Goal: Task Accomplishment & Management: Manage account settings

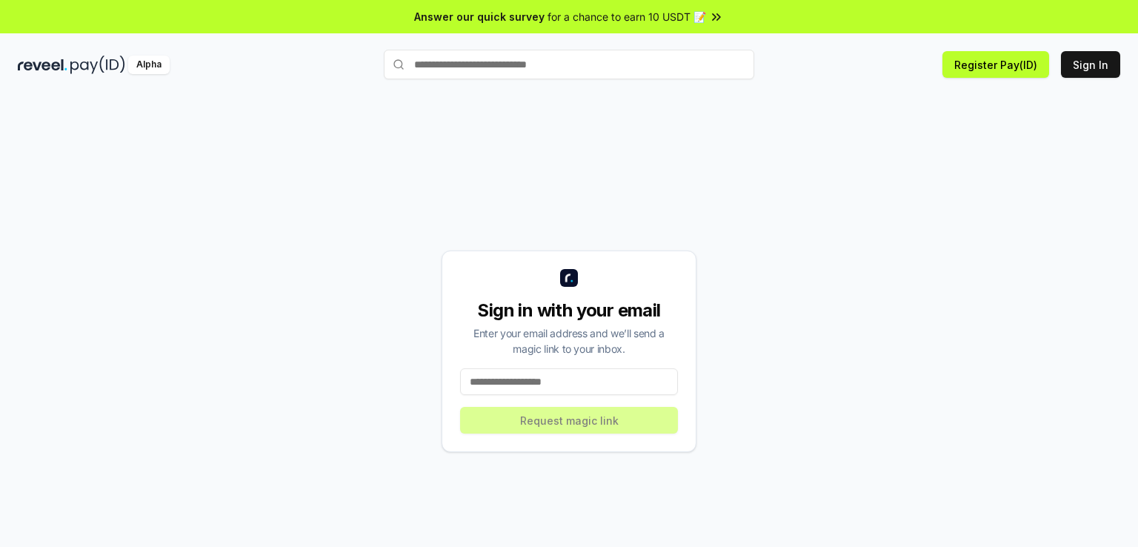
click at [553, 375] on input at bounding box center [569, 381] width 218 height 27
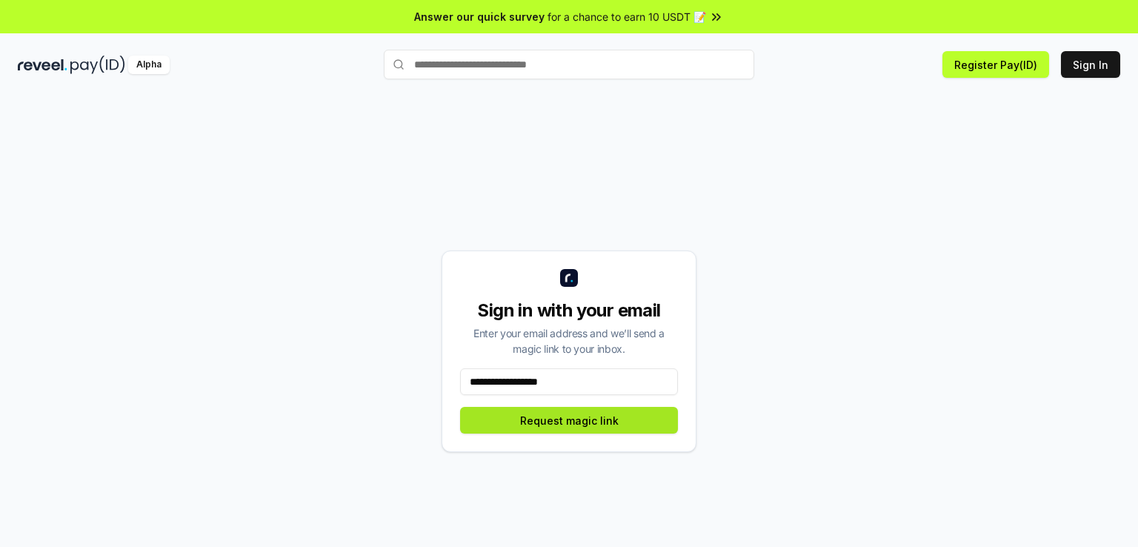
type input "**********"
click at [597, 421] on button "Request magic link" at bounding box center [569, 420] width 218 height 27
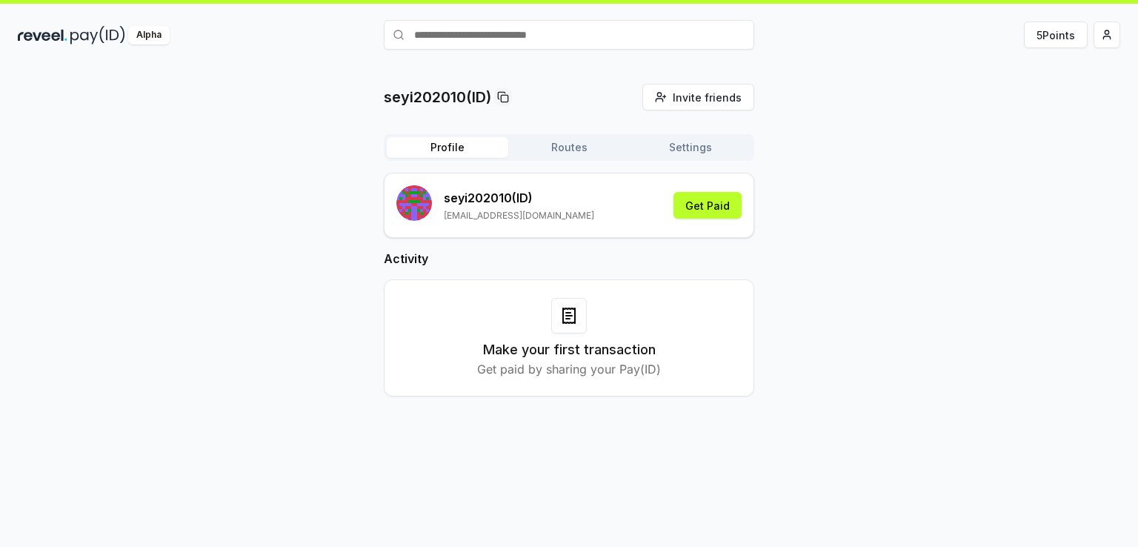
scroll to position [41, 0]
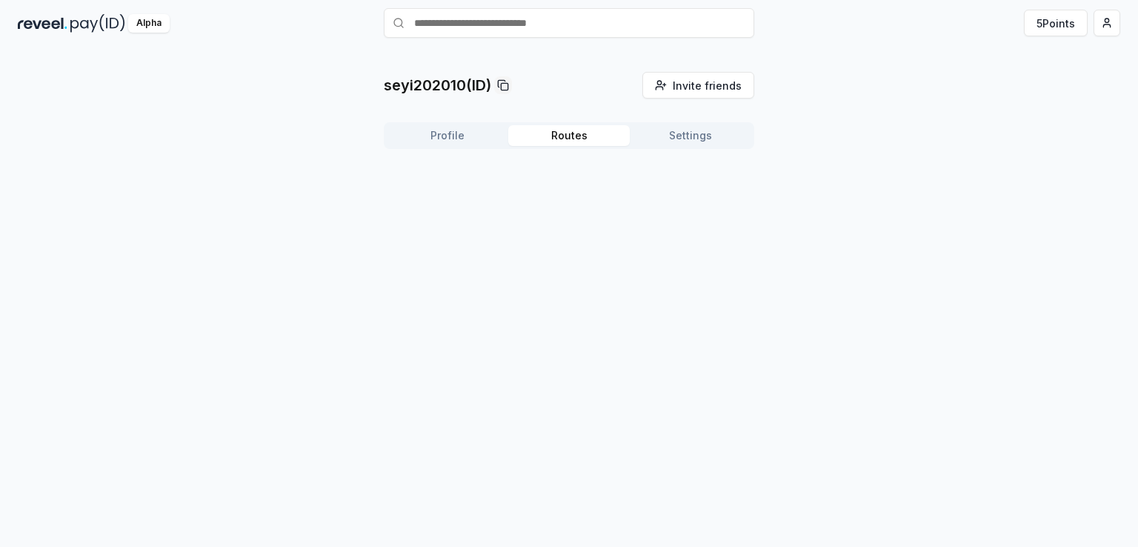
click at [567, 136] on button "Routes" at bounding box center [568, 135] width 121 height 21
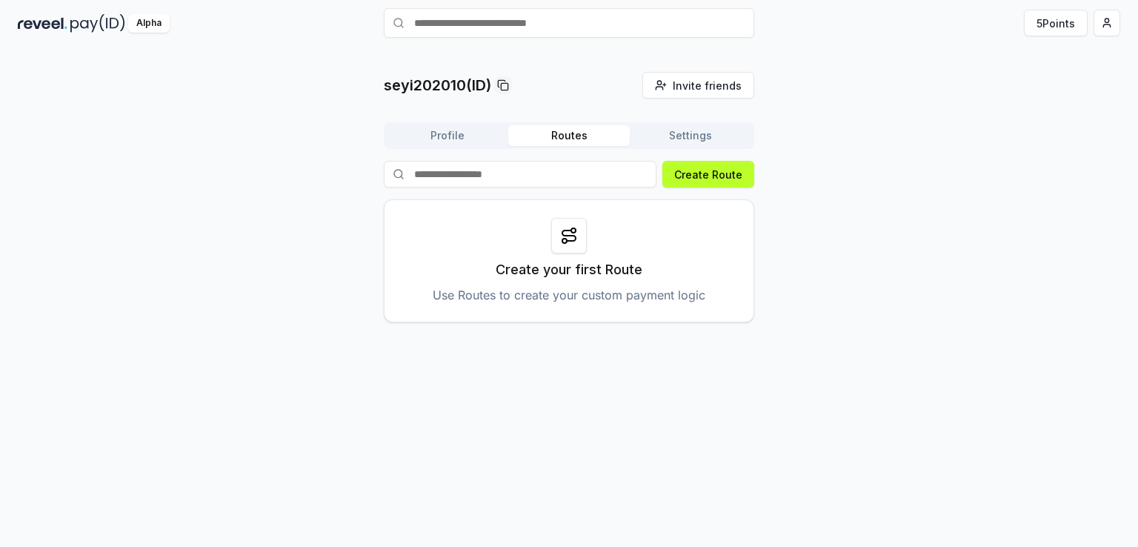
click at [453, 130] on button "Profile" at bounding box center [447, 135] width 121 height 21
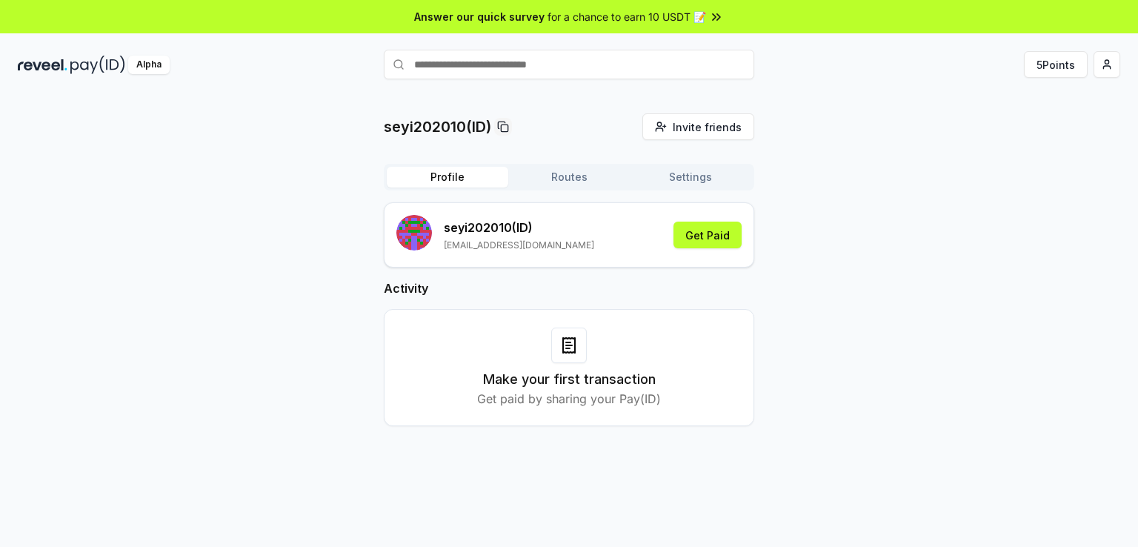
click at [702, 18] on span "for a chance to earn 10 USDT 📝" at bounding box center [626, 17] width 159 height 16
click at [1103, 66] on html "Answer our quick survey for a chance to earn 10 USDT 📝 Alpha 5 Points seyi20201…" at bounding box center [569, 273] width 1138 height 547
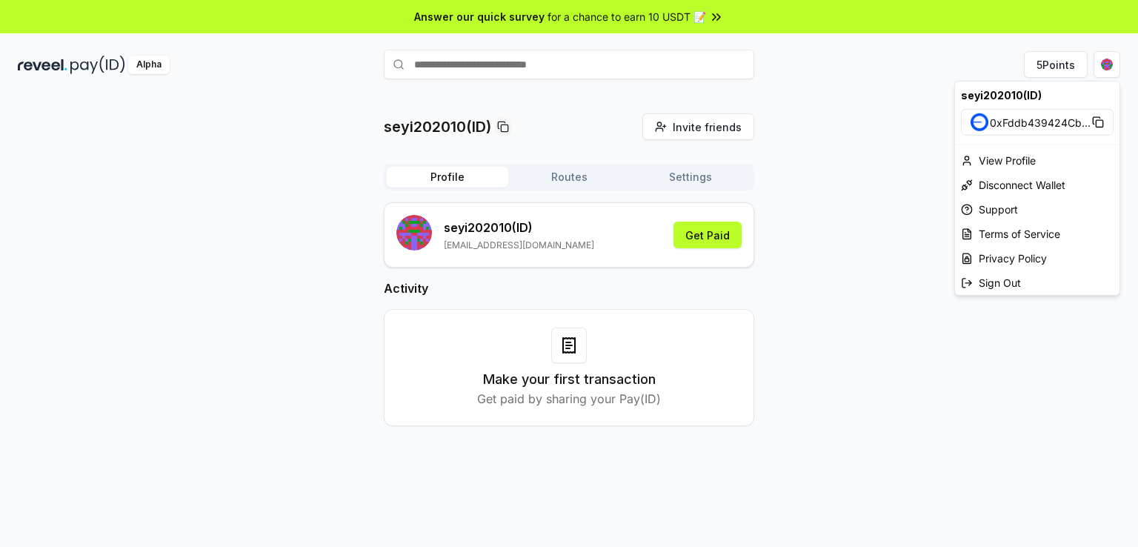
click at [713, 233] on html "Answer our quick survey for a chance to earn 10 USDT 📝 Alpha 5 Points seyi20201…" at bounding box center [569, 273] width 1138 height 547
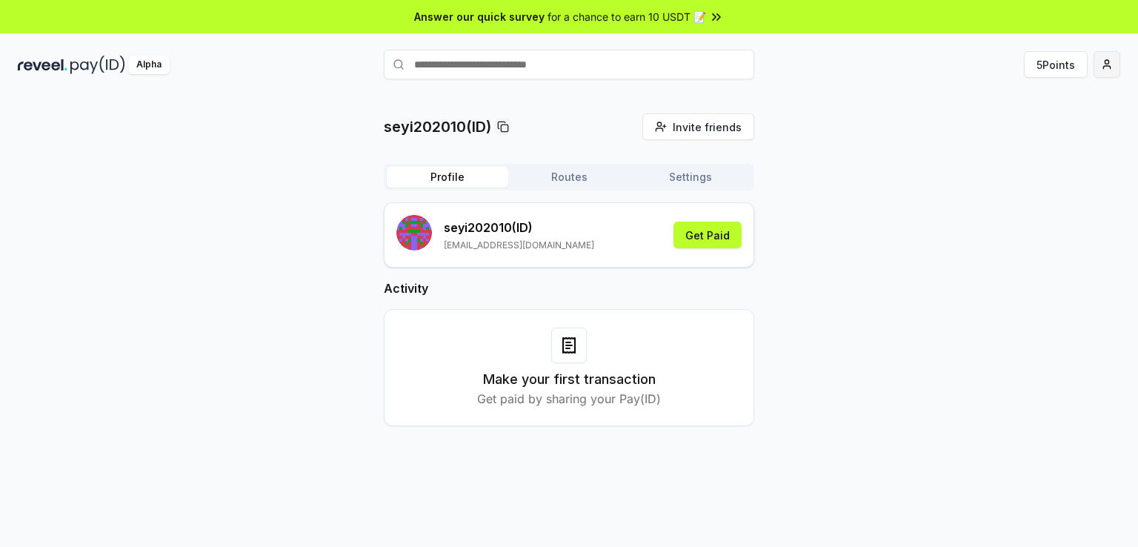
click at [1099, 64] on html "Answer our quick survey for a chance to earn 10 USDT 📝 Alpha 5 Points seyi20201…" at bounding box center [569, 273] width 1138 height 547
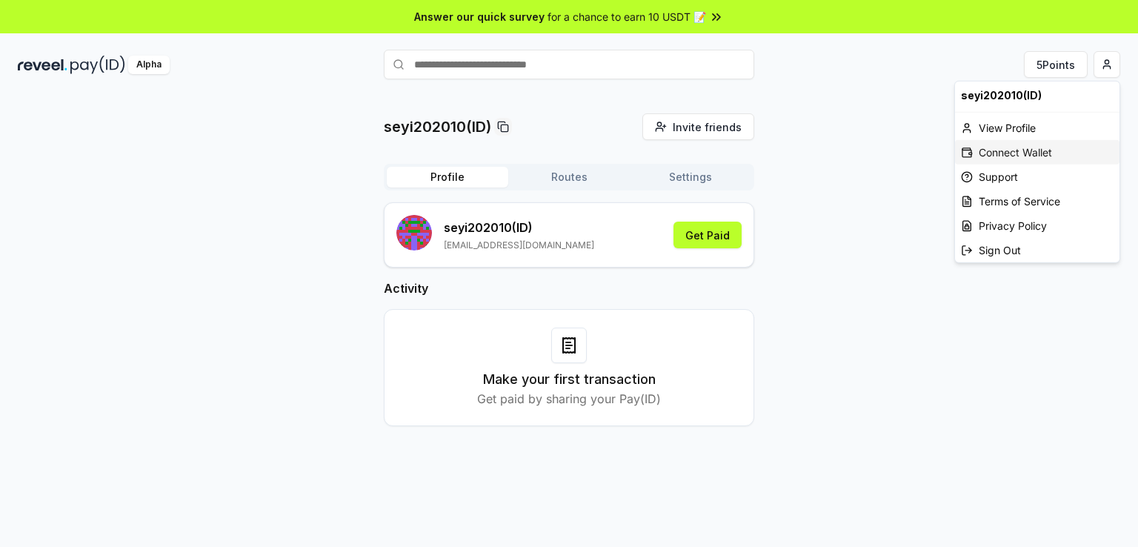
click at [1001, 153] on div "Connect Wallet" at bounding box center [1037, 152] width 164 height 24
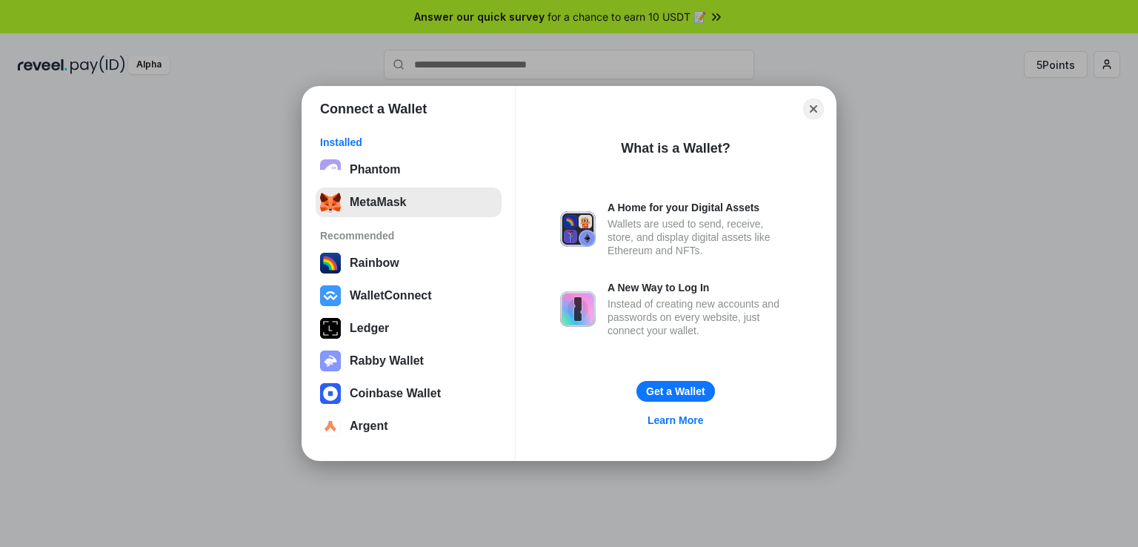
click at [370, 203] on button "MetaMask" at bounding box center [409, 202] width 186 height 30
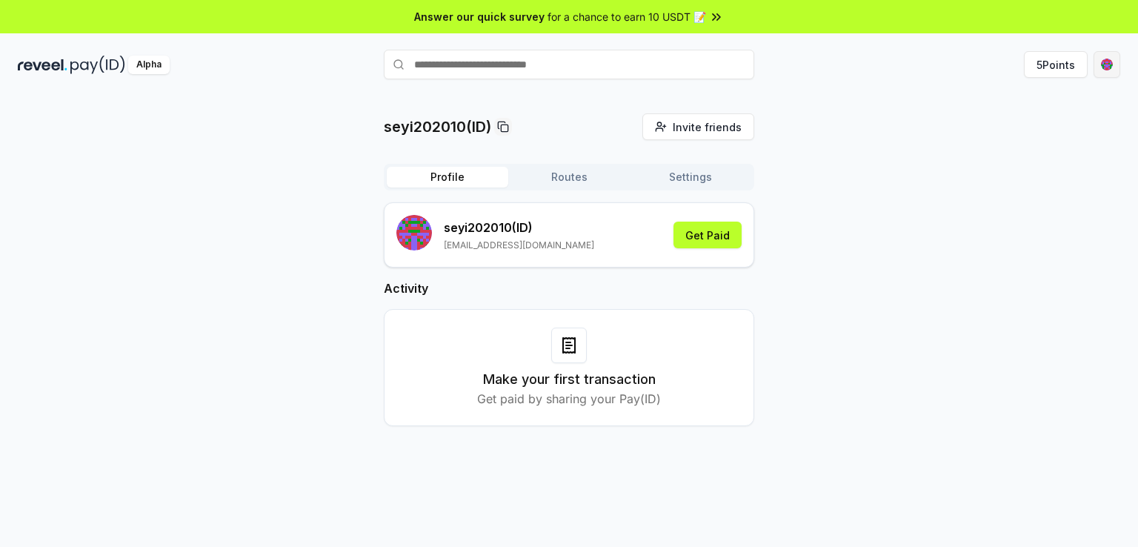
click at [1102, 66] on html "Answer our quick survey for a chance to earn 10 USDT 📝 Alpha 5 Points seyi20201…" at bounding box center [569, 273] width 1138 height 547
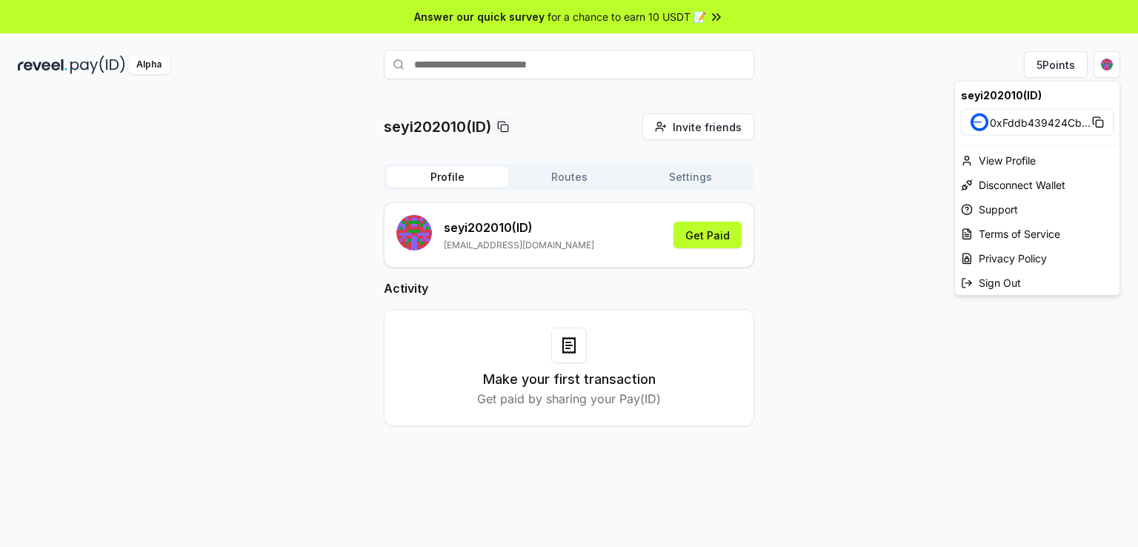
click at [709, 234] on html "Answer our quick survey for a chance to earn 10 USDT 📝 Alpha 5 Points seyi20201…" at bounding box center [569, 273] width 1138 height 547
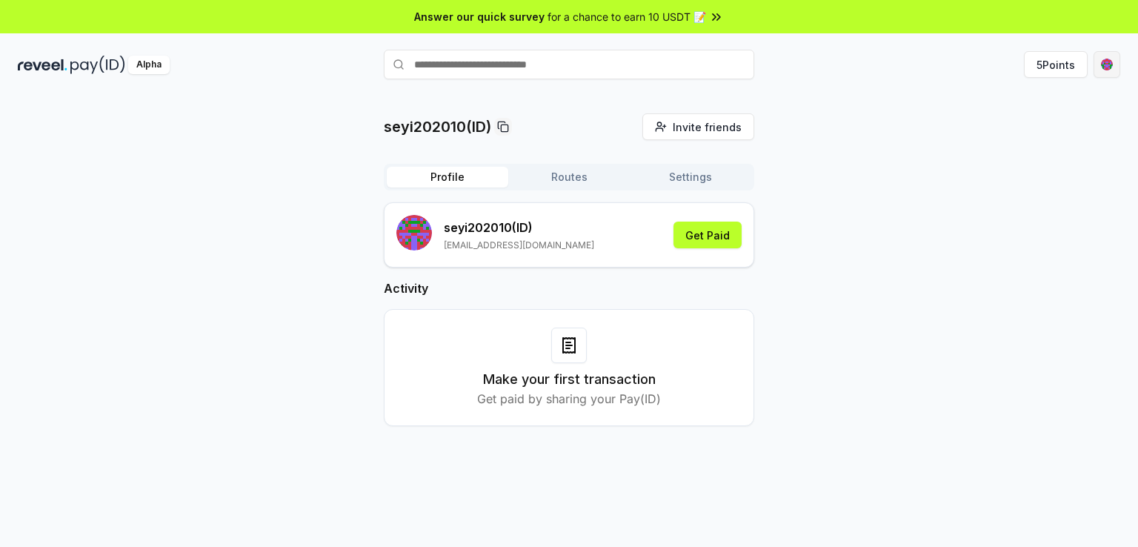
click at [1109, 69] on html "Answer our quick survey for a chance to earn 10 USDT 📝 Alpha 5 Points seyi20201…" at bounding box center [569, 273] width 1138 height 547
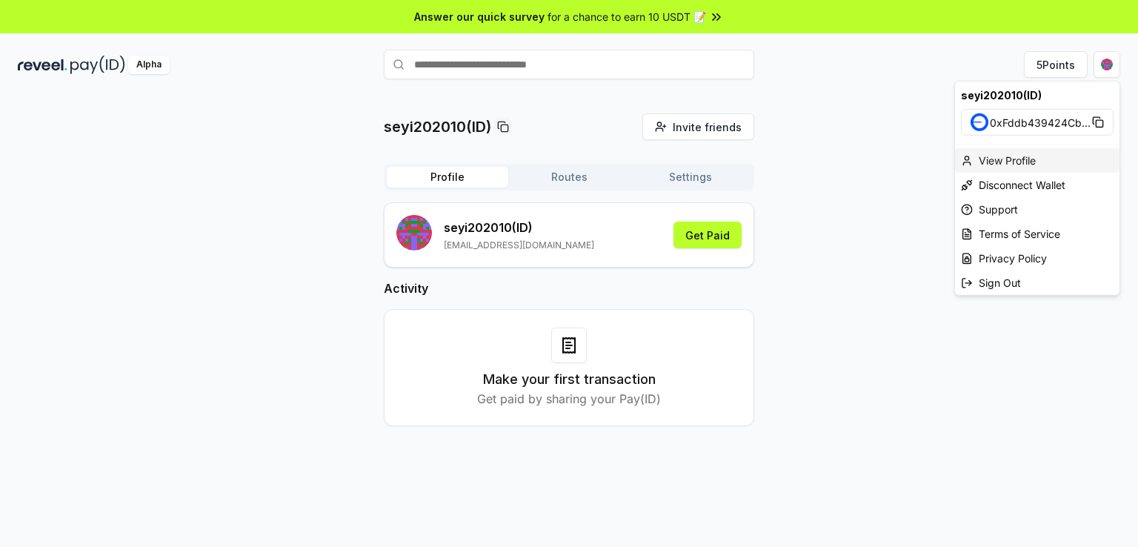
click at [1007, 161] on div "View Profile" at bounding box center [1037, 160] width 164 height 24
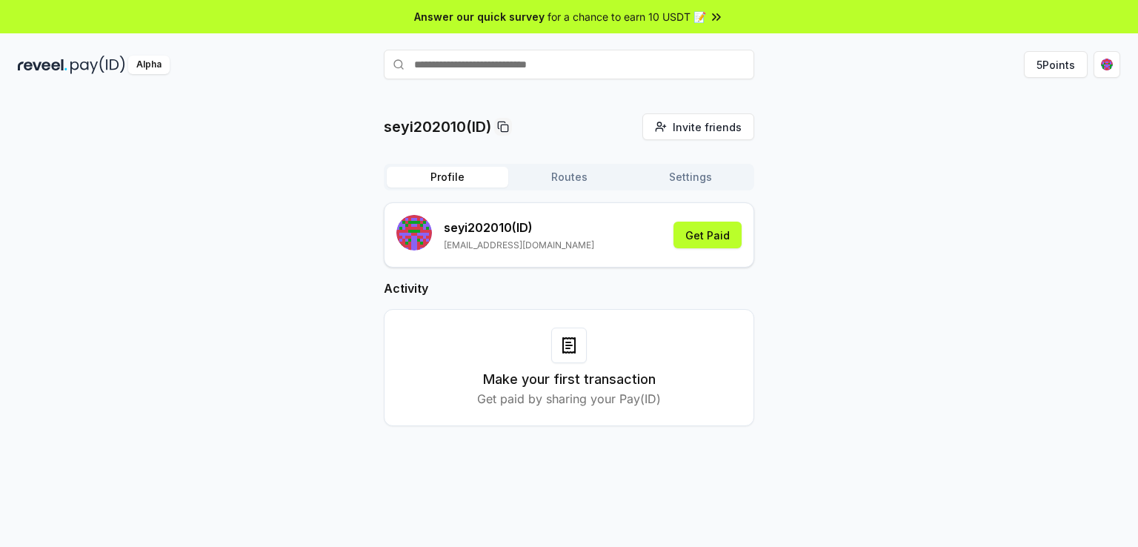
click at [580, 176] on button "Routes" at bounding box center [568, 177] width 121 height 21
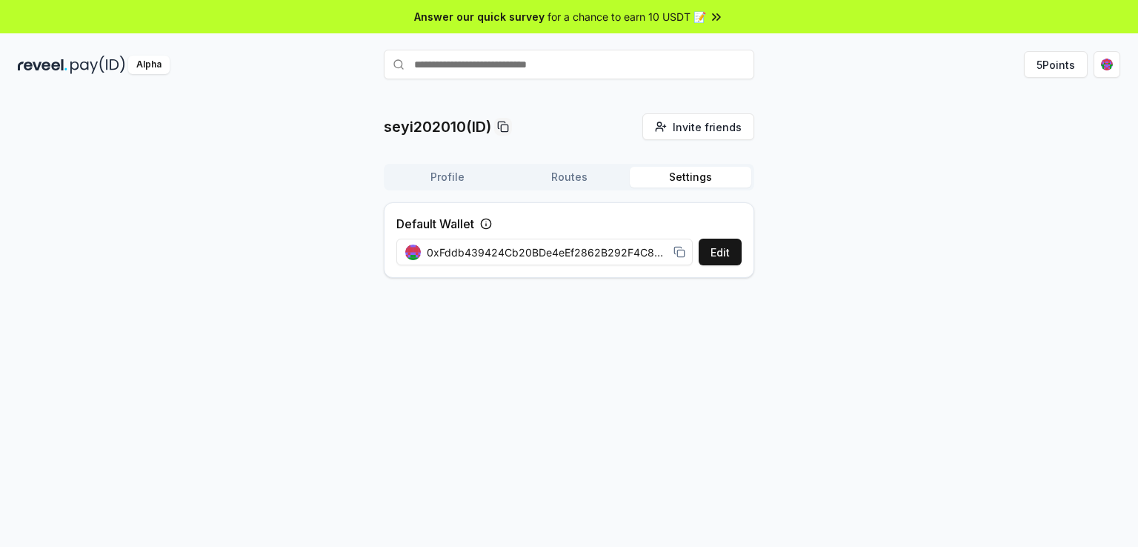
click at [683, 182] on button "Settings" at bounding box center [690, 177] width 121 height 21
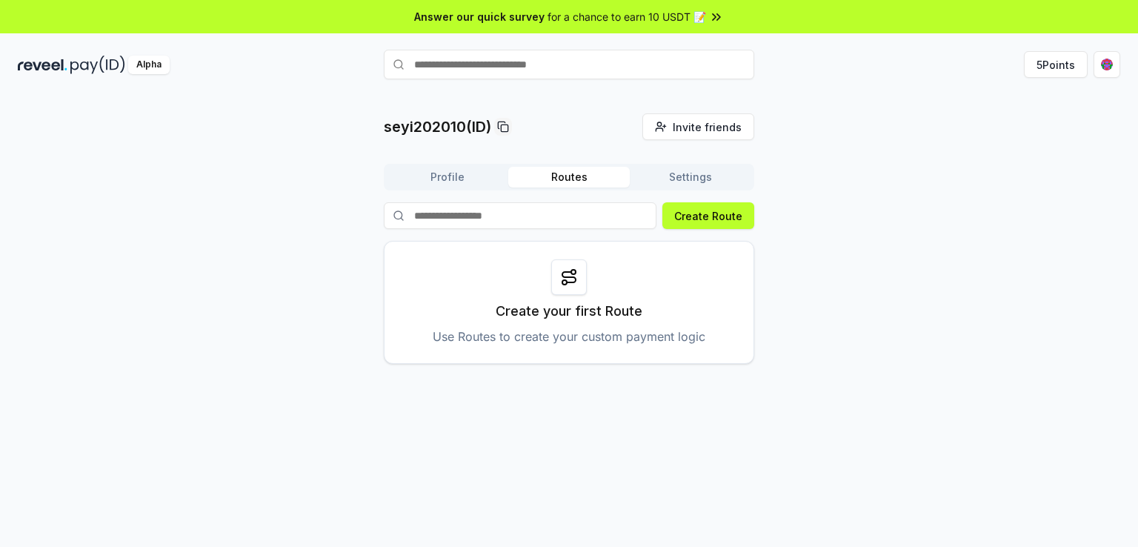
click at [570, 170] on button "Routes" at bounding box center [568, 177] width 121 height 21
click at [456, 178] on button "Profile" at bounding box center [447, 177] width 121 height 21
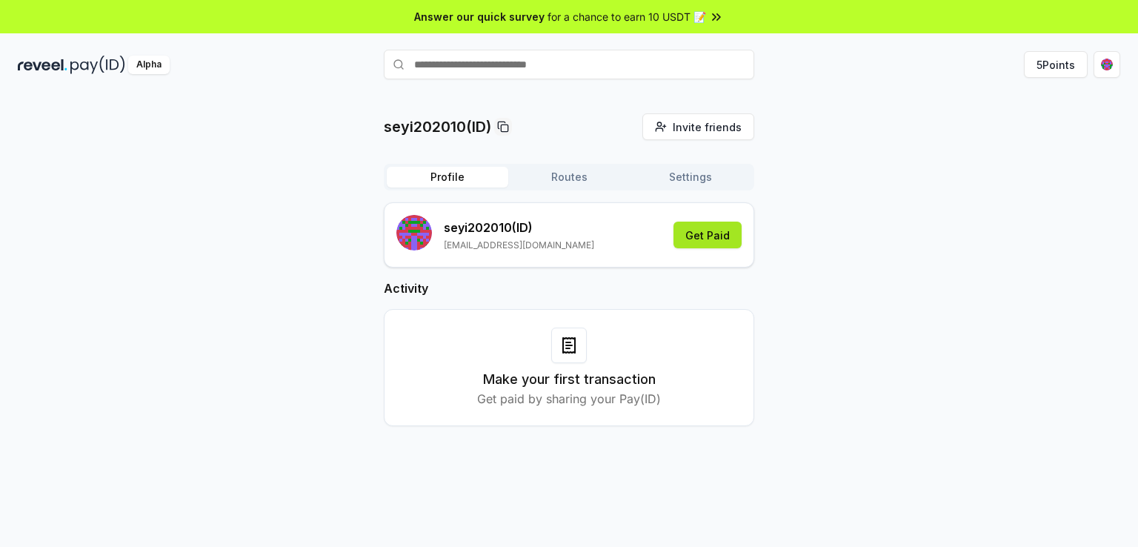
click at [705, 228] on button "Get Paid" at bounding box center [707, 234] width 68 height 27
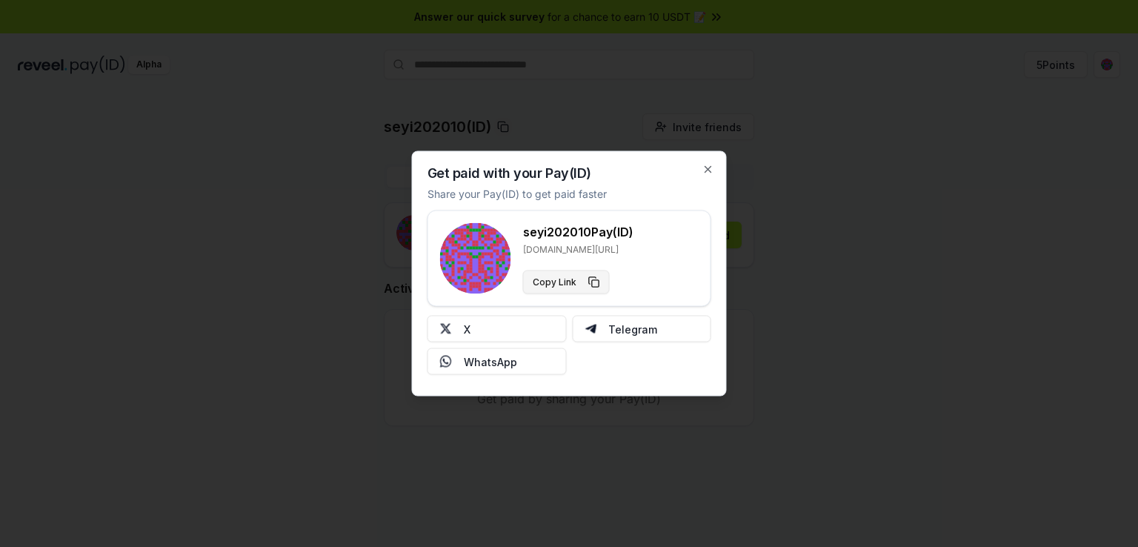
click at [595, 274] on button "Copy Link" at bounding box center [566, 282] width 87 height 24
click at [705, 176] on div "Get paid with your Pay(ID) Share your Pay(ID) to get paid faster seyi202010 Pay…" at bounding box center [569, 273] width 315 height 245
click at [713, 170] on icon "button" at bounding box center [708, 170] width 12 height 12
